Goal: Task Accomplishment & Management: Manage account settings

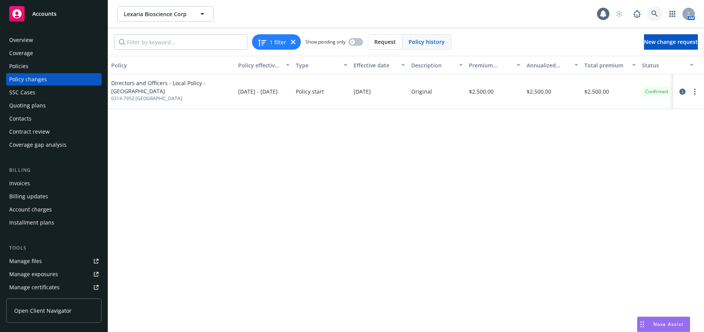
click at [655, 12] on icon at bounding box center [654, 13] width 7 height 7
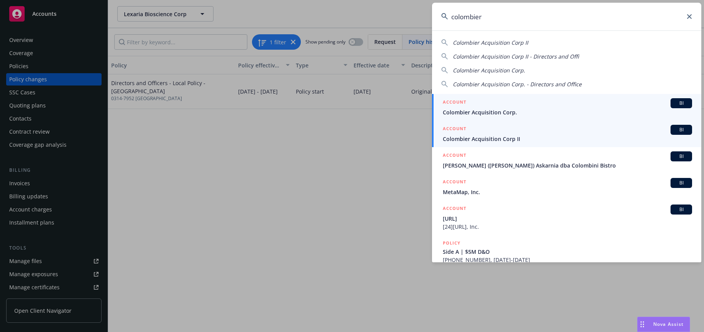
type input "colombier"
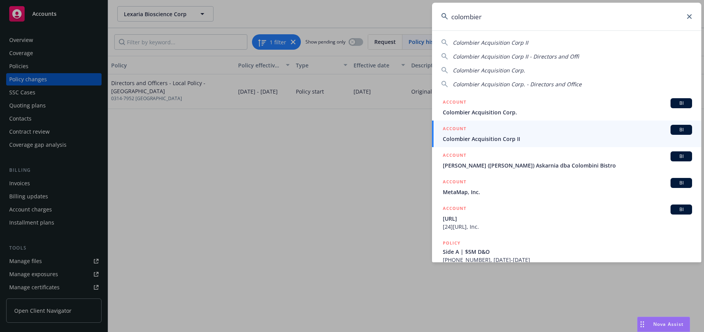
click at [494, 137] on span "Colombier Acquisition Corp II" at bounding box center [567, 139] width 249 height 8
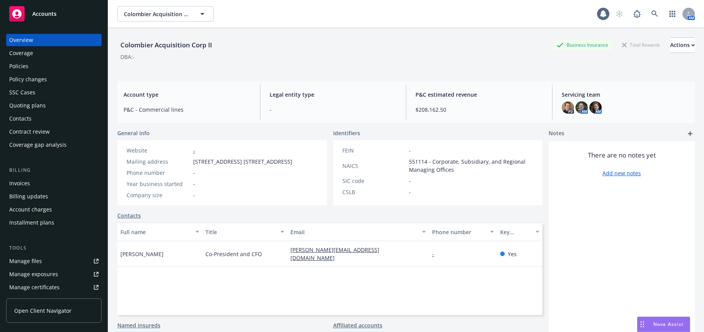
click at [22, 65] on div "Policies" at bounding box center [18, 66] width 19 height 12
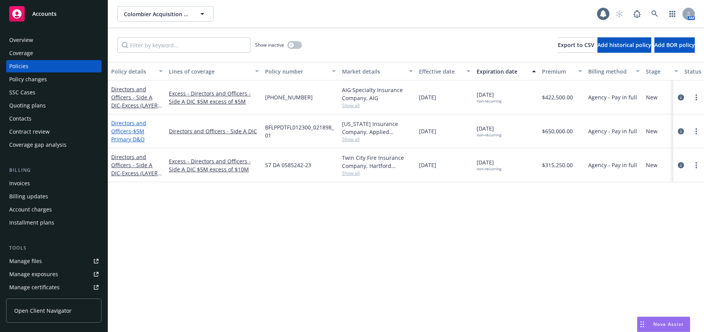
click at [131, 138] on span "- $5M Primary D&O" at bounding box center [127, 134] width 33 height 15
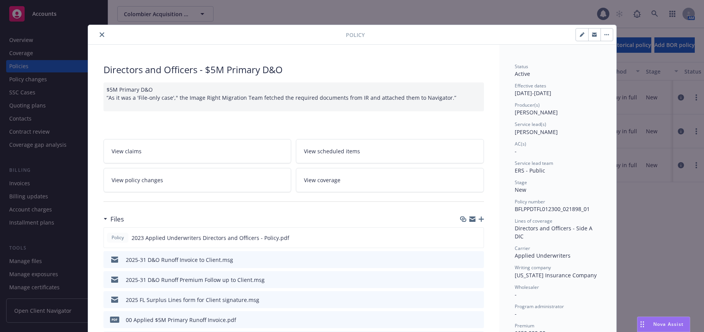
click at [150, 180] on span "View policy changes" at bounding box center [138, 180] width 52 height 8
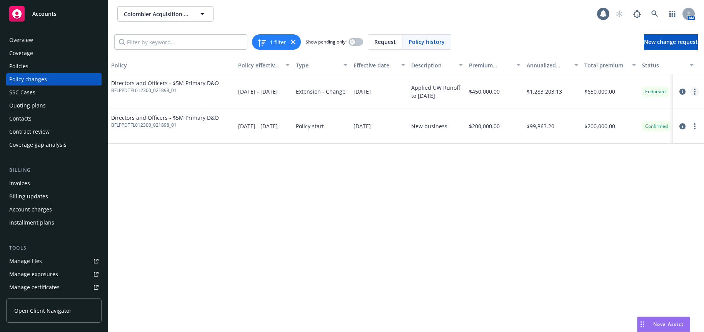
click at [695, 92] on circle "more" at bounding box center [695, 92] width 2 height 2
click at [602, 153] on link "Edit billing info" at bounding box center [633, 153] width 132 height 15
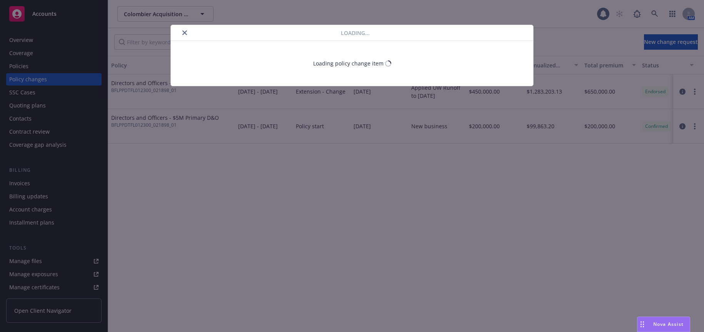
select select "FL"
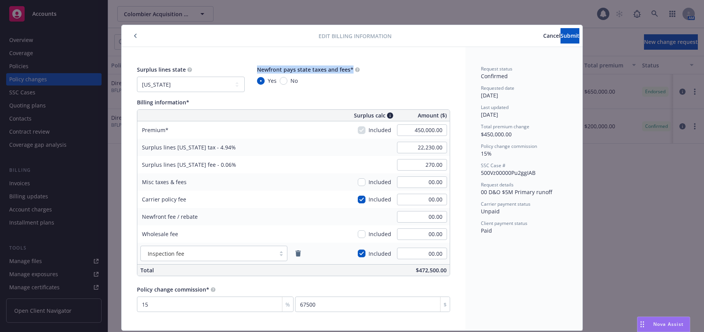
drag, startPoint x: 348, startPoint y: 67, endPoint x: 255, endPoint y: 70, distance: 93.1
click at [257, 70] on span "Newfront pays state taxes and fees*" at bounding box center [305, 69] width 97 height 7
copy span "Newfront pays state taxes and fees*"
click at [373, 63] on div "Surplus lines state No surplus lines state [US_STATE] [US_STATE] [US_STATE] [US…" at bounding box center [294, 188] width 344 height 283
click at [134, 36] on icon "button" at bounding box center [135, 36] width 2 height 4
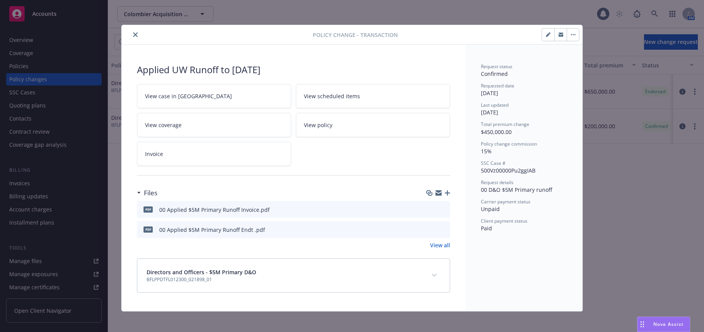
click at [133, 35] on icon "close" at bounding box center [135, 34] width 5 height 5
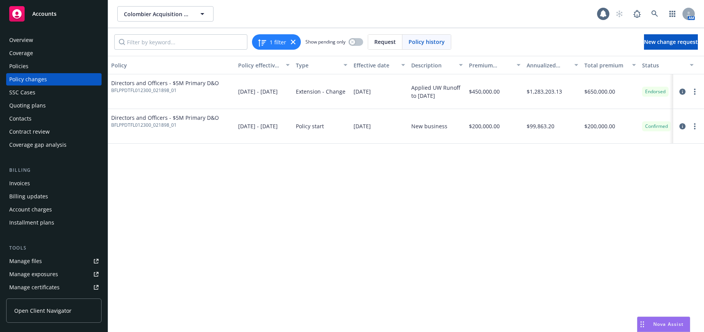
click at [172, 117] on span "Directors and Officers - $5M Primary D&O" at bounding box center [165, 117] width 108 height 8
click at [694, 125] on icon "more" at bounding box center [695, 126] width 2 height 6
click at [597, 189] on link "Edit billing info" at bounding box center [633, 187] width 132 height 15
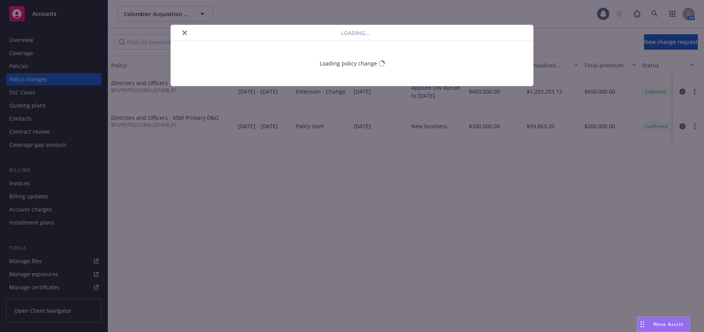
select select "FL"
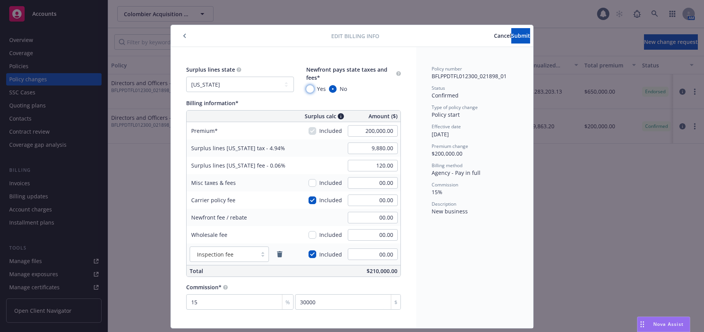
click at [307, 89] on input "Yes" at bounding box center [310, 89] width 8 height 8
radio input "true"
click at [511, 35] on span "Submit" at bounding box center [520, 35] width 19 height 7
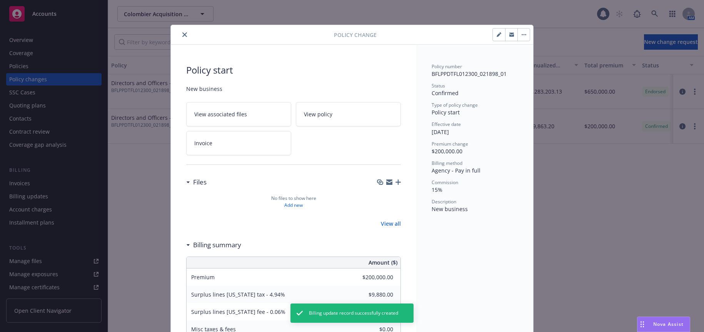
click at [182, 33] on icon "close" at bounding box center [184, 34] width 5 height 5
